Goal: Navigation & Orientation: Find specific page/section

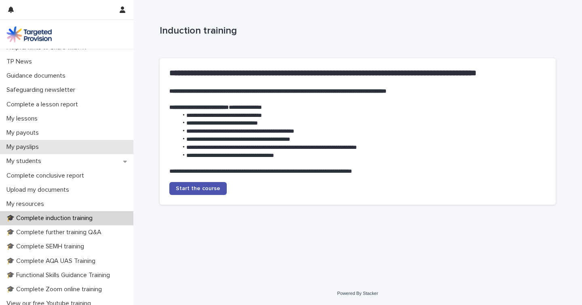
scroll to position [53, 0]
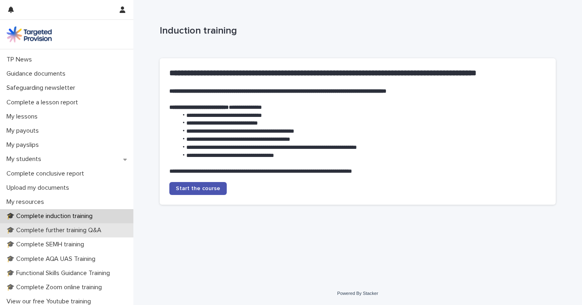
click at [65, 232] on p "🎓 Complete further training Q&A" at bounding box center [55, 230] width 105 height 8
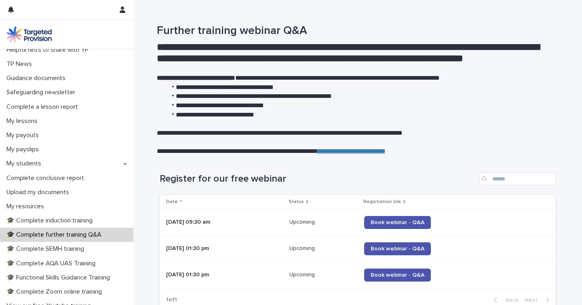
scroll to position [59, 0]
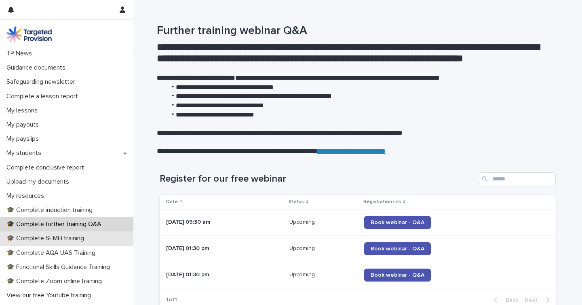
click at [65, 243] on div "🎓 Complete SEMH training" at bounding box center [66, 238] width 133 height 14
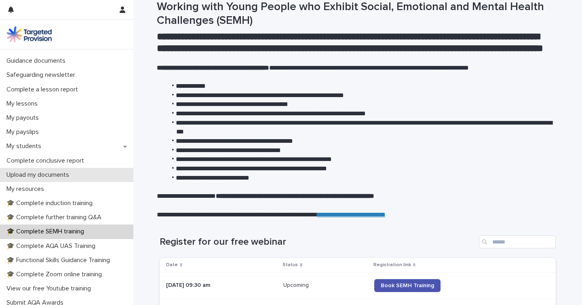
scroll to position [68, 0]
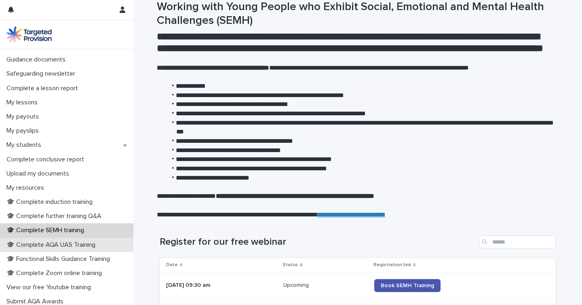
click at [94, 239] on div "🎓 Complete AQA UAS Training" at bounding box center [66, 245] width 133 height 14
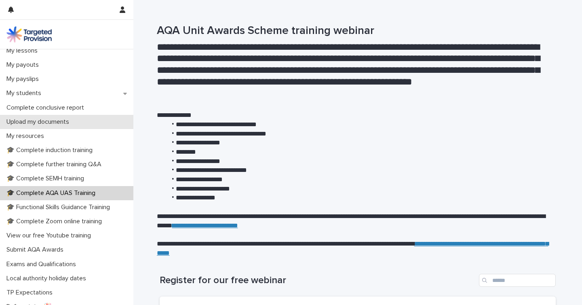
scroll to position [133, 0]
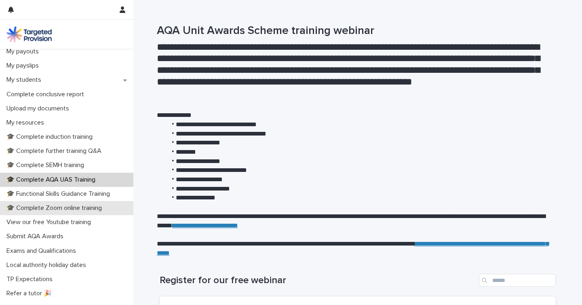
click at [67, 208] on p "🎓 Complete Zoom online training" at bounding box center [55, 208] width 105 height 8
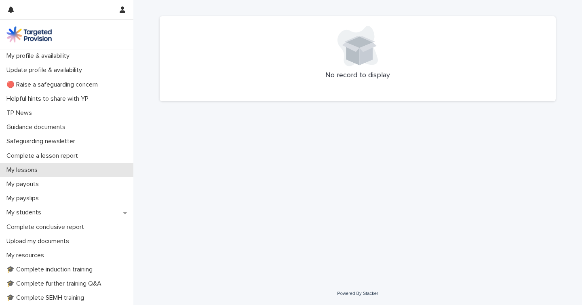
scroll to position [156, 0]
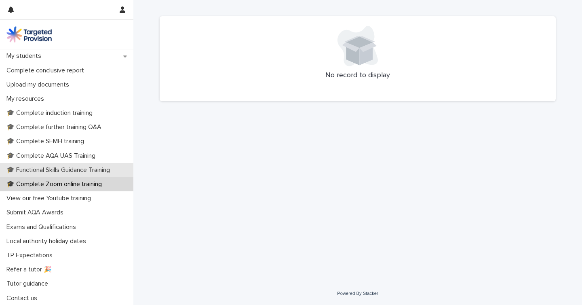
click at [59, 174] on div "🎓 Functional Skills Guidance Training" at bounding box center [66, 170] width 133 height 14
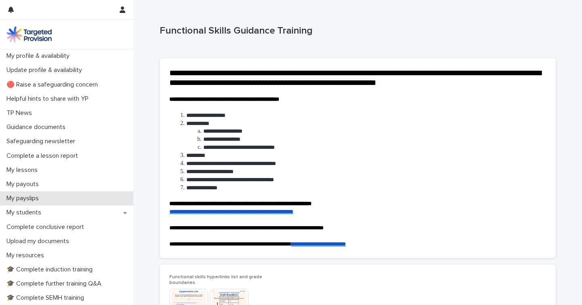
click at [33, 192] on div "My payslips" at bounding box center [66, 198] width 133 height 14
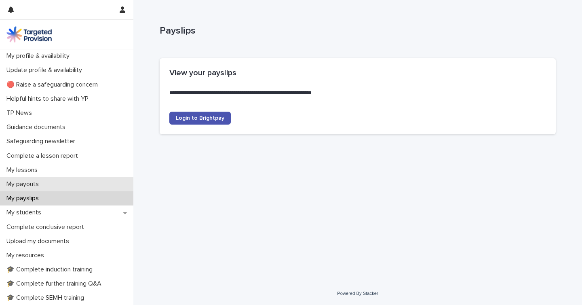
click at [33, 188] on p "My payouts" at bounding box center [24, 184] width 42 height 8
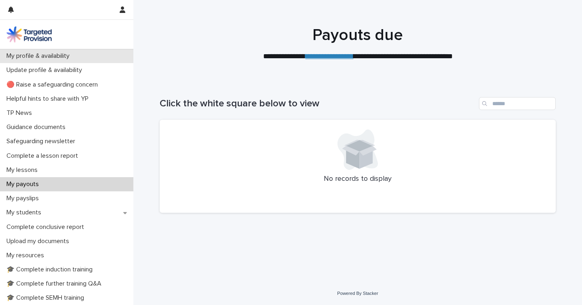
click at [70, 54] on p "My profile & availability" at bounding box center [39, 56] width 73 height 8
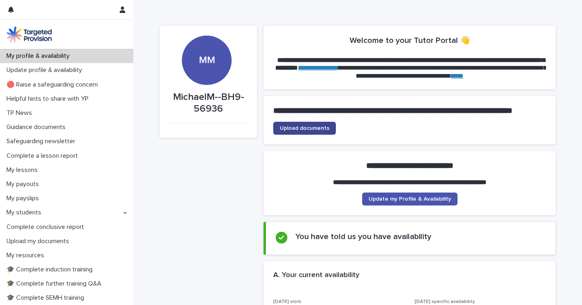
click at [311, 131] on span "Upload documents" at bounding box center [305, 128] width 50 height 6
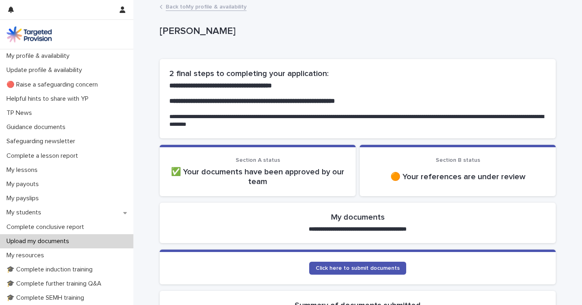
click at [365, 161] on section "Section B status 🟠 Your references are under review" at bounding box center [458, 170] width 196 height 51
click at [455, 163] on p "Section B status" at bounding box center [458, 160] width 177 height 7
click at [454, 157] on span "Section B status" at bounding box center [458, 160] width 44 height 6
click at [450, 176] on p "🟠 Your references are under review" at bounding box center [458, 177] width 177 height 10
